Goal: Task Accomplishment & Management: Complete application form

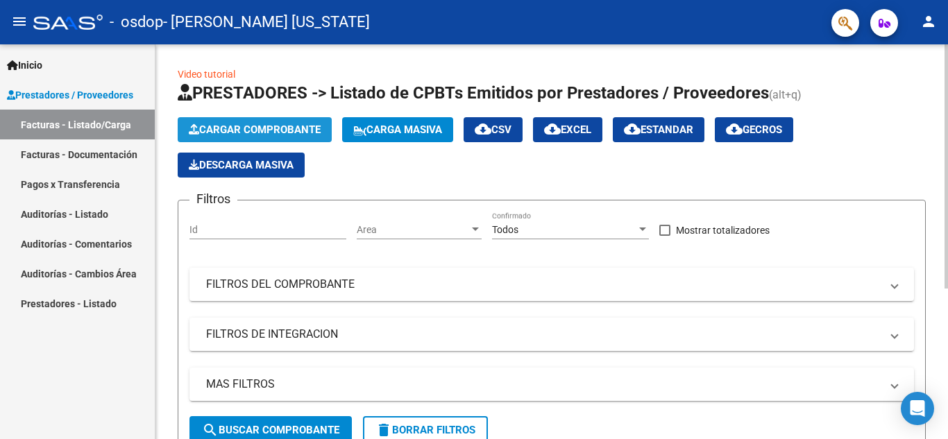
click at [254, 130] on span "Cargar Comprobante" at bounding box center [255, 130] width 132 height 12
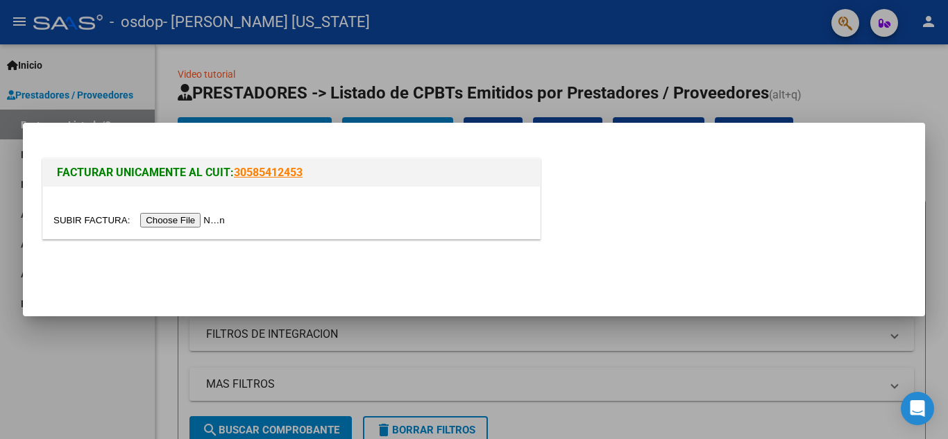
click at [169, 221] on input "file" at bounding box center [141, 220] width 176 height 15
click at [210, 225] on input "file" at bounding box center [141, 220] width 176 height 15
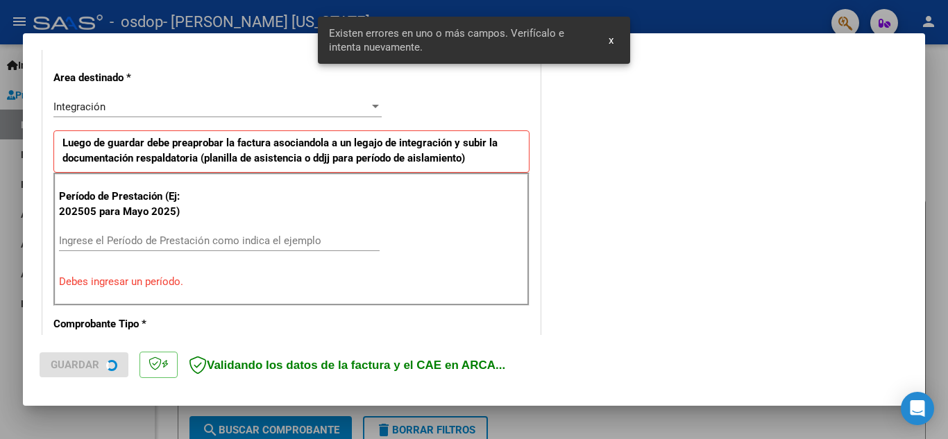
scroll to position [314, 0]
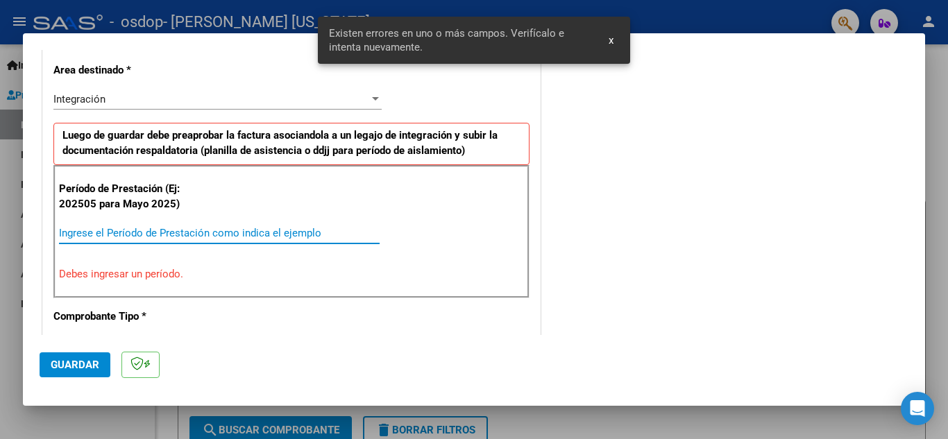
click at [162, 236] on input "Ingrese el Período de Prestación como indica el ejemplo" at bounding box center [219, 233] width 321 height 12
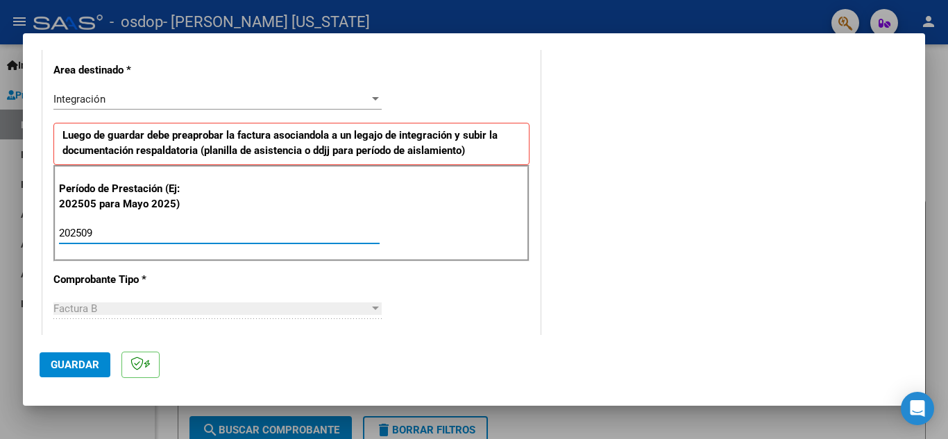
type input "202509"
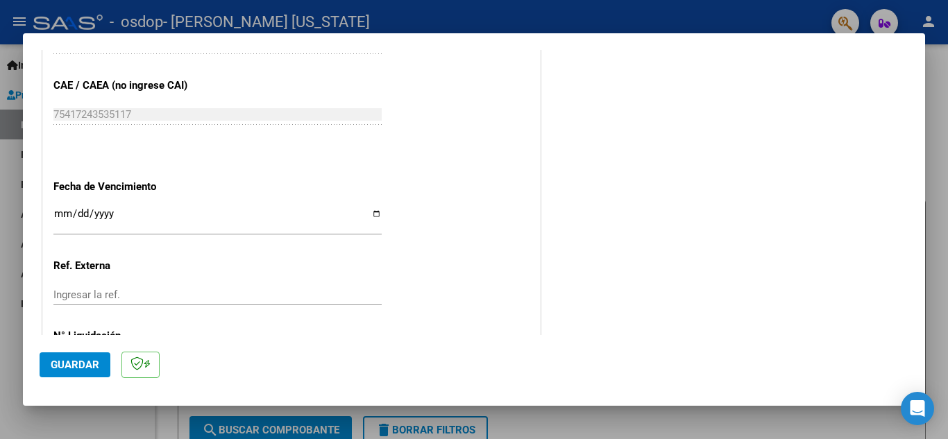
scroll to position [870, 0]
click at [372, 212] on input "Ingresar la fecha" at bounding box center [217, 219] width 328 height 22
type input "[DATE]"
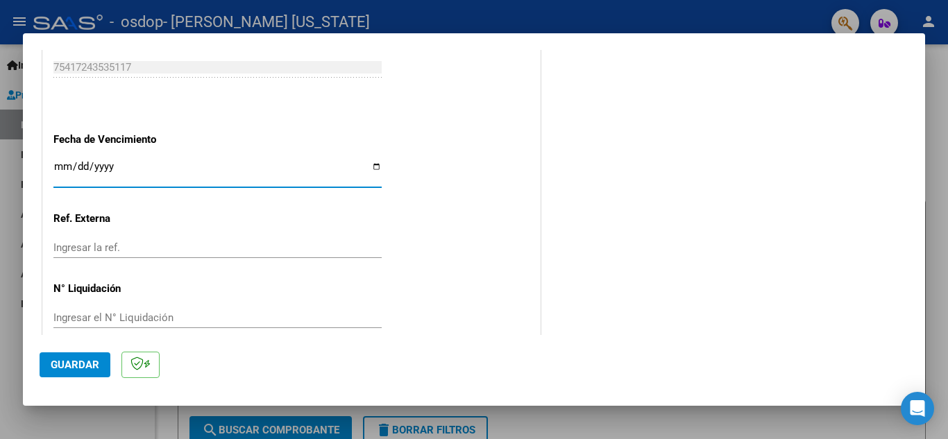
scroll to position [936, 0]
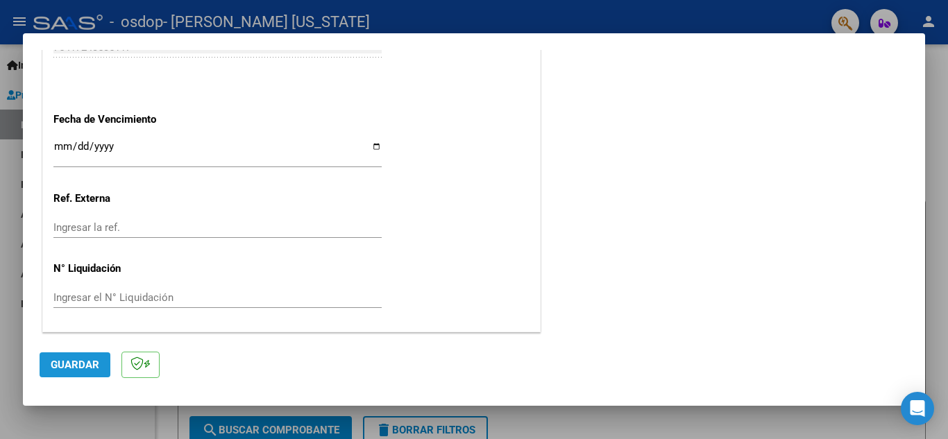
click at [78, 369] on span "Guardar" at bounding box center [75, 365] width 49 height 12
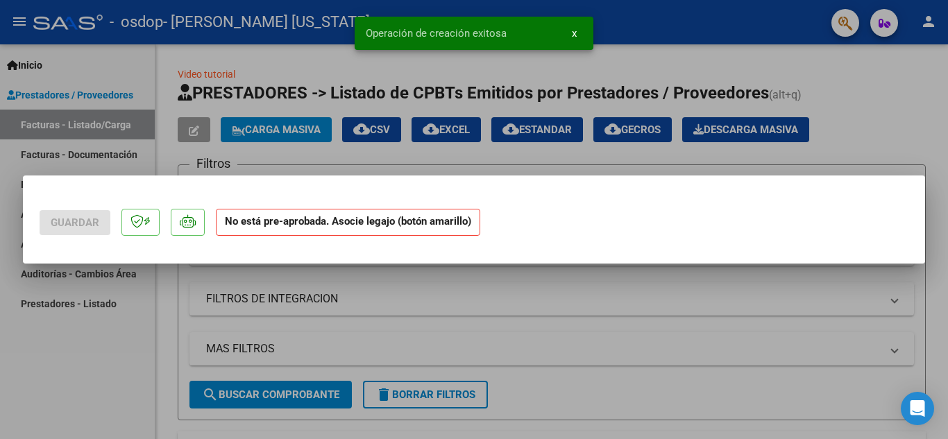
scroll to position [0, 0]
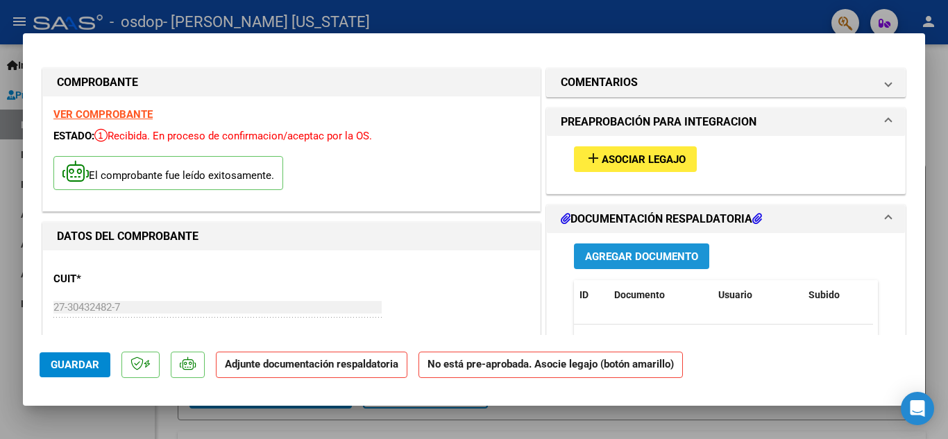
click at [629, 260] on span "Agregar Documento" at bounding box center [641, 257] width 113 height 12
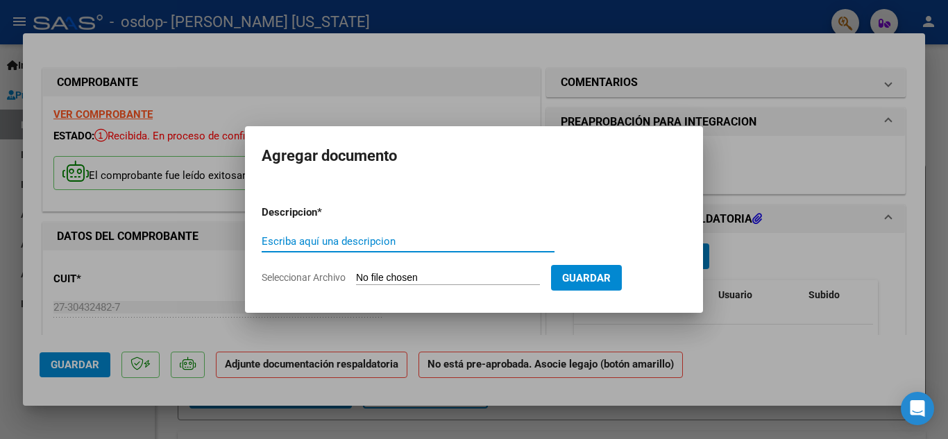
click at [410, 241] on input "Escriba aquí una descripcion" at bounding box center [408, 241] width 293 height 12
type input "ASISTENCIAS [DATE] BARBOTTI"
click at [325, 278] on span "Seleccionar Archivo" at bounding box center [304, 277] width 84 height 11
click at [356, 278] on input "Seleccionar Archivo" at bounding box center [448, 278] width 184 height 13
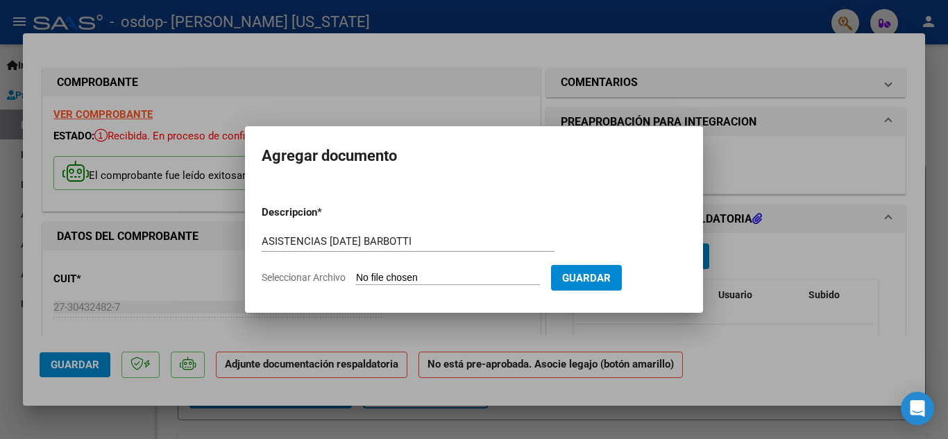
type input "C:\fakepath\[DATE] ASISTENCIAS BARBOTTI.pdf"
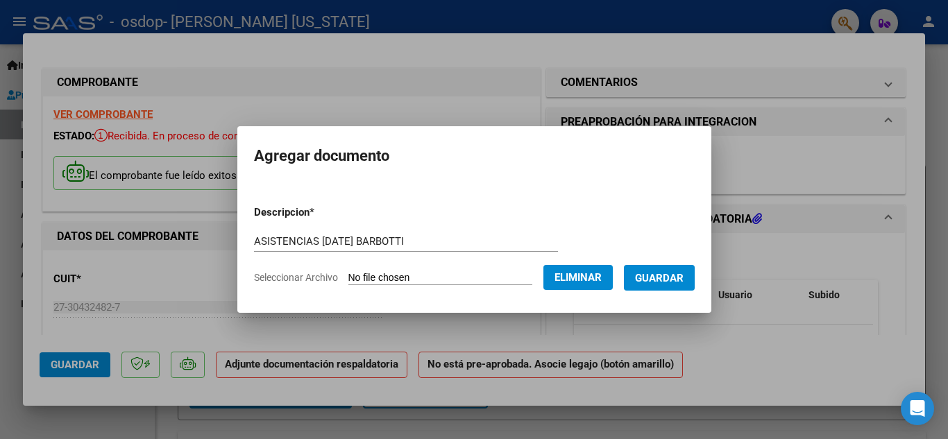
click at [677, 280] on span "Guardar" at bounding box center [659, 278] width 49 height 12
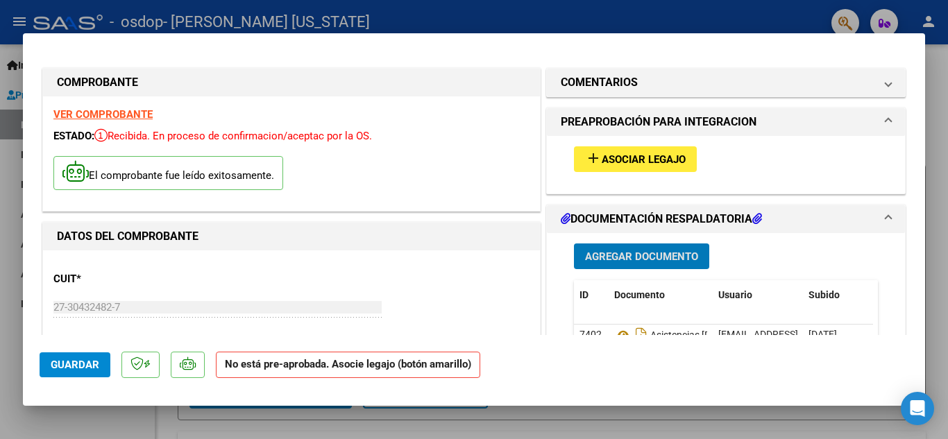
click at [615, 162] on span "Asociar Legajo" at bounding box center [644, 159] width 84 height 12
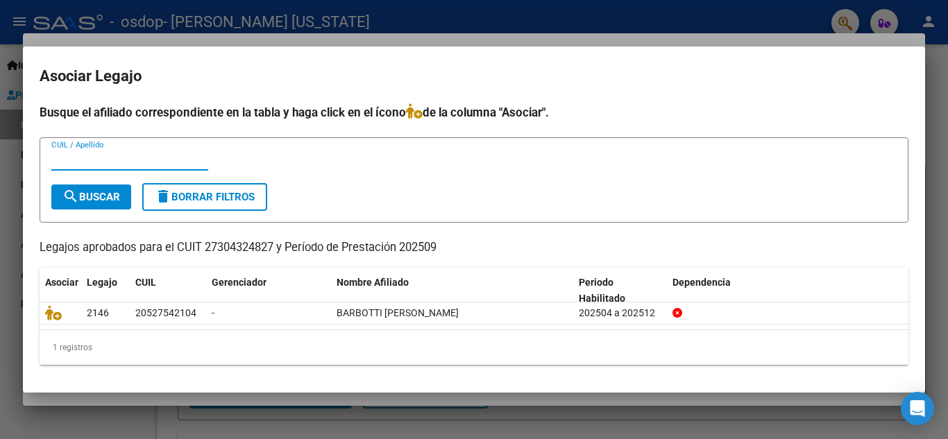
click at [87, 164] on input "CUIL / Apellido" at bounding box center [129, 159] width 157 height 12
type input "20527542104"
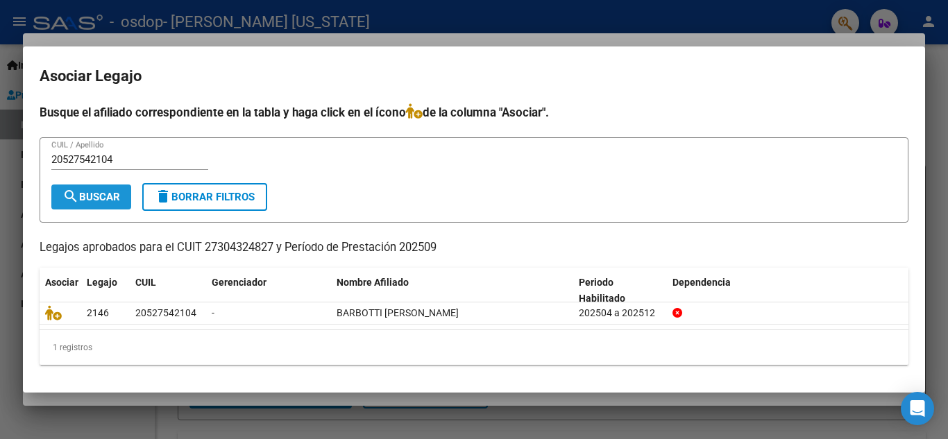
click at [75, 201] on mat-icon "search" at bounding box center [70, 196] width 17 height 17
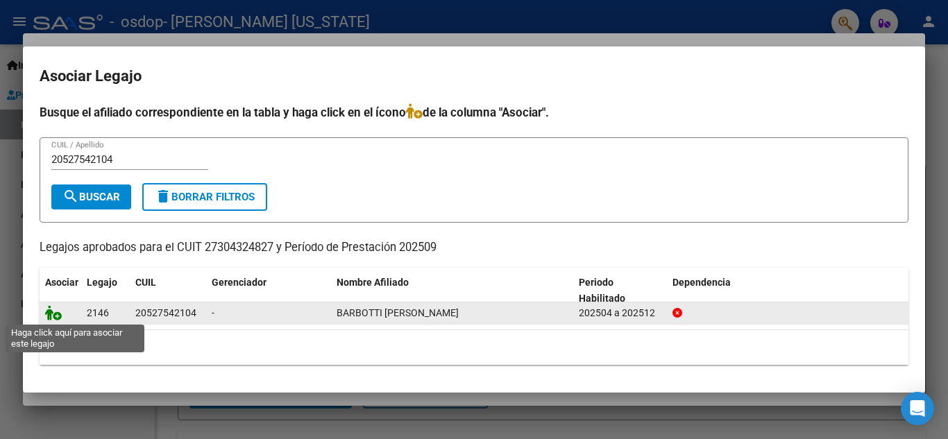
click at [54, 318] on icon at bounding box center [53, 312] width 17 height 15
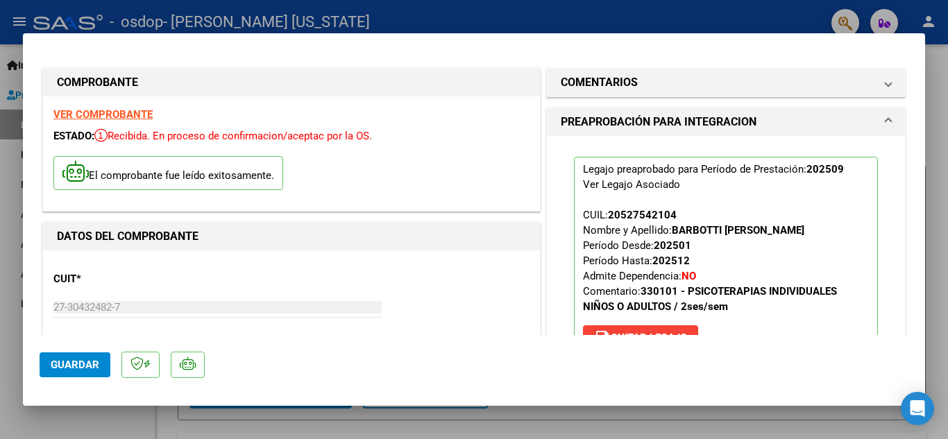
click at [105, 112] on strong "VER COMPROBANTE" at bounding box center [102, 114] width 99 height 12
drag, startPoint x: 933, startPoint y: 82, endPoint x: 925, endPoint y: 82, distance: 8.3
click at [933, 82] on div at bounding box center [474, 219] width 948 height 439
